Goal: Manage account settings

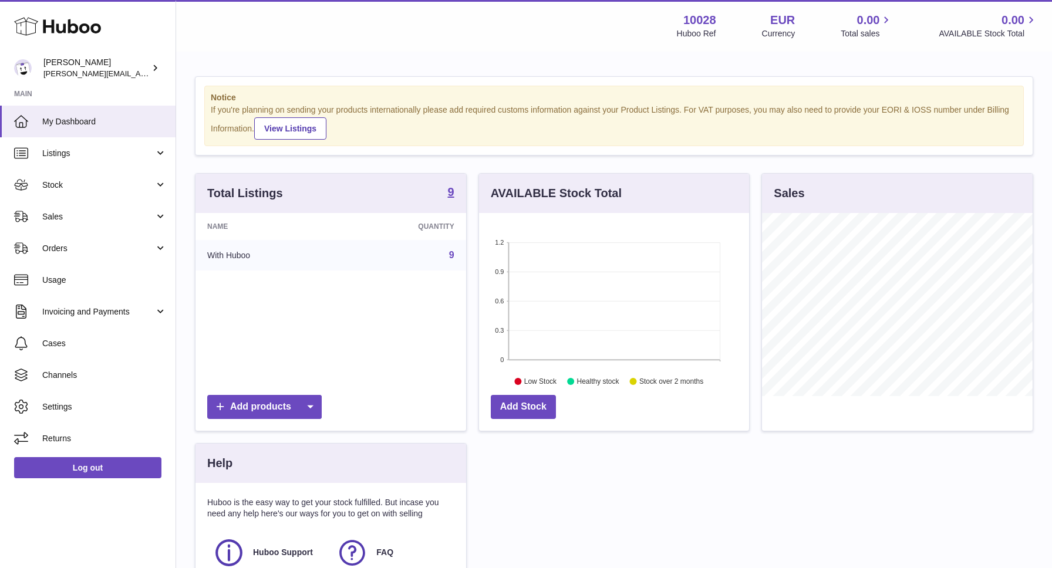
scroll to position [183, 270]
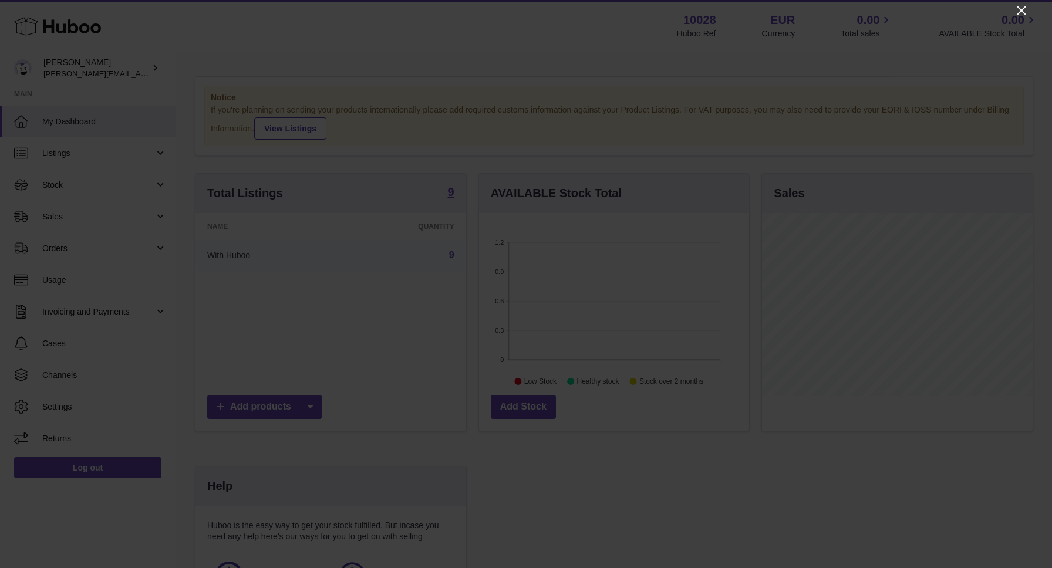
click at [1018, 9] on icon "Close" at bounding box center [1022, 11] width 14 height 14
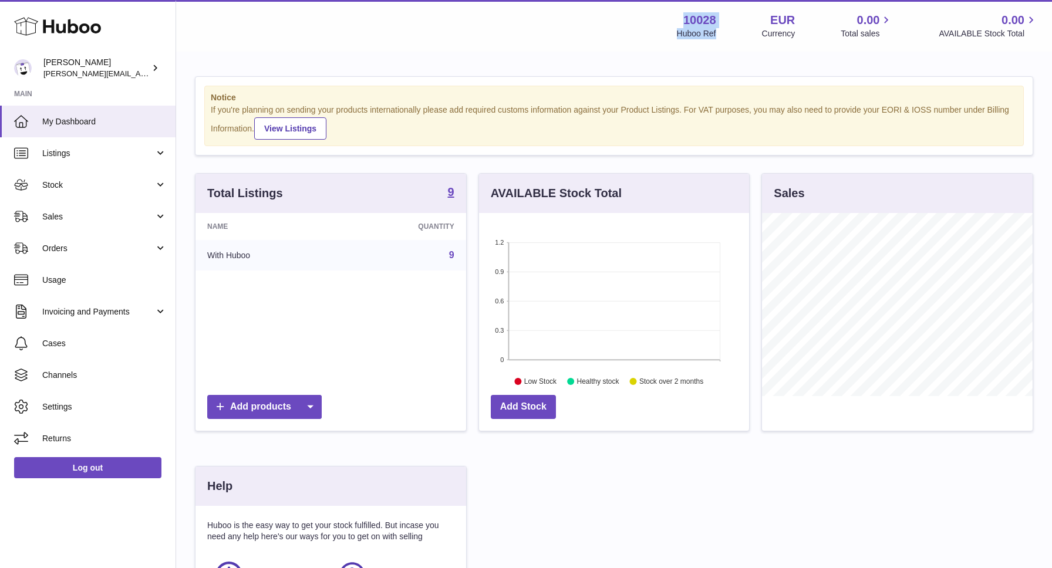
drag, startPoint x: 683, startPoint y: 20, endPoint x: 728, endPoint y: 38, distance: 48.5
click at [728, 38] on div "10028 Huboo Ref EUR Currency 0.00 Total sales 0.00 AVAILABLE Stock Total" at bounding box center [857, 25] width 361 height 27
copy div "10028 Huboo Ref"
click at [116, 75] on span "[PERSON_NAME][EMAIL_ADDRESS][DOMAIN_NAME]" at bounding box center [139, 73] width 192 height 9
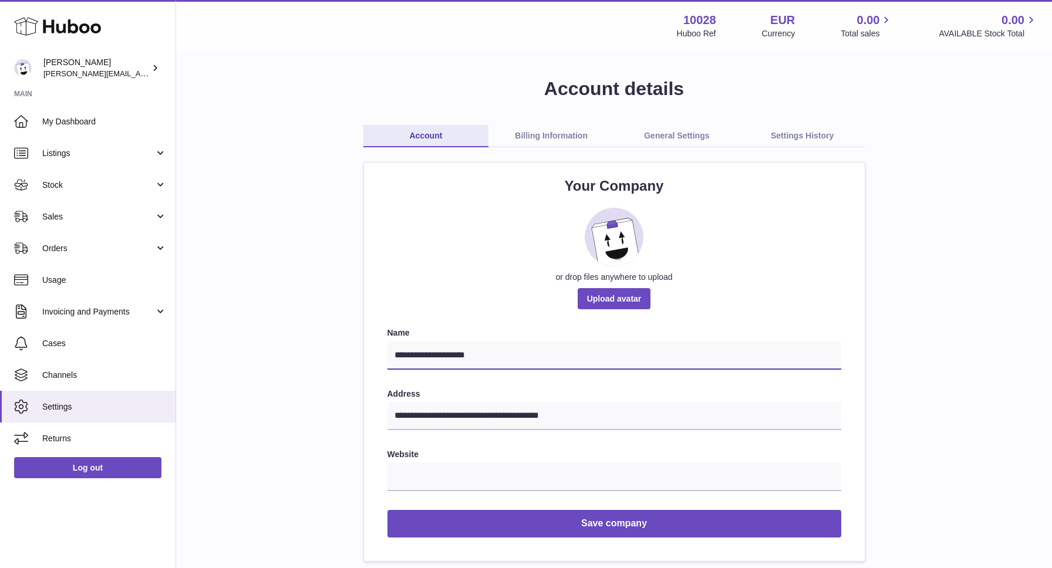
drag, startPoint x: 394, startPoint y: 358, endPoint x: 503, endPoint y: 361, distance: 109.3
click at [503, 361] on input "**********" at bounding box center [615, 356] width 454 height 28
